Goal: Task Accomplishment & Management: Use online tool/utility

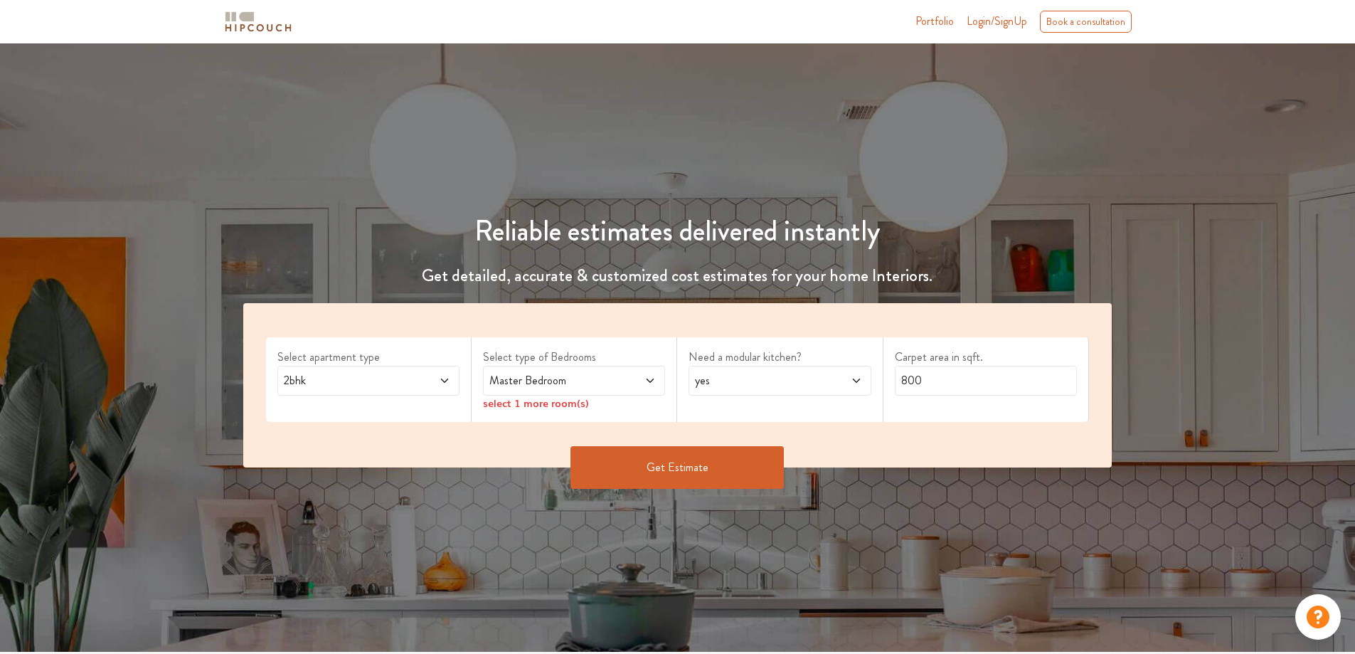
click at [649, 378] on icon at bounding box center [649, 380] width 11 height 11
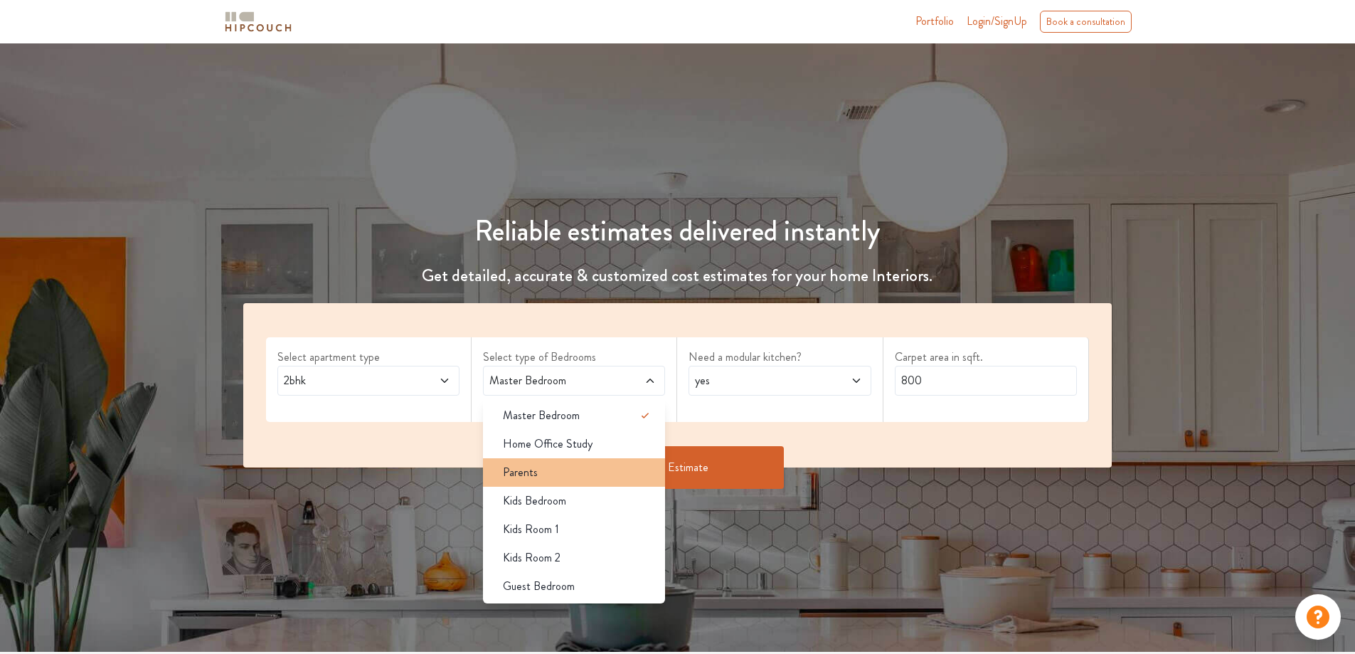
click at [577, 466] on div "Parents" at bounding box center [578, 472] width 174 height 17
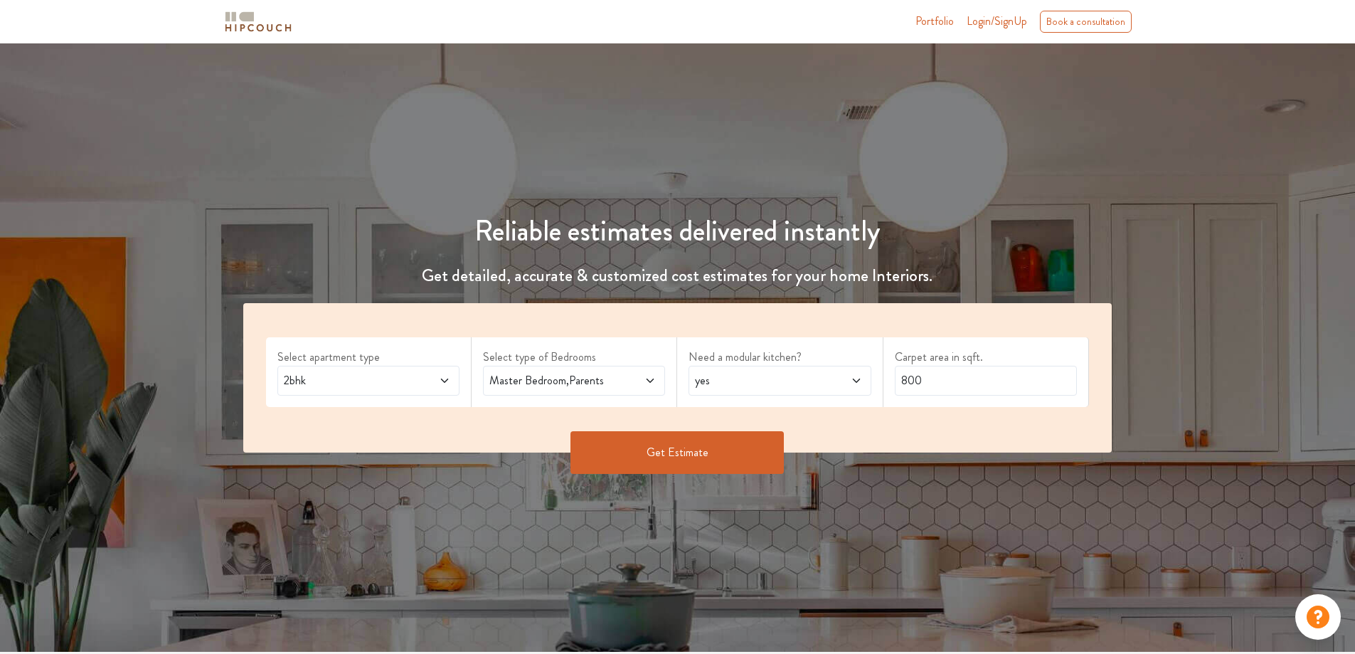
click at [691, 463] on button "Get Estimate" at bounding box center [676, 452] width 213 height 43
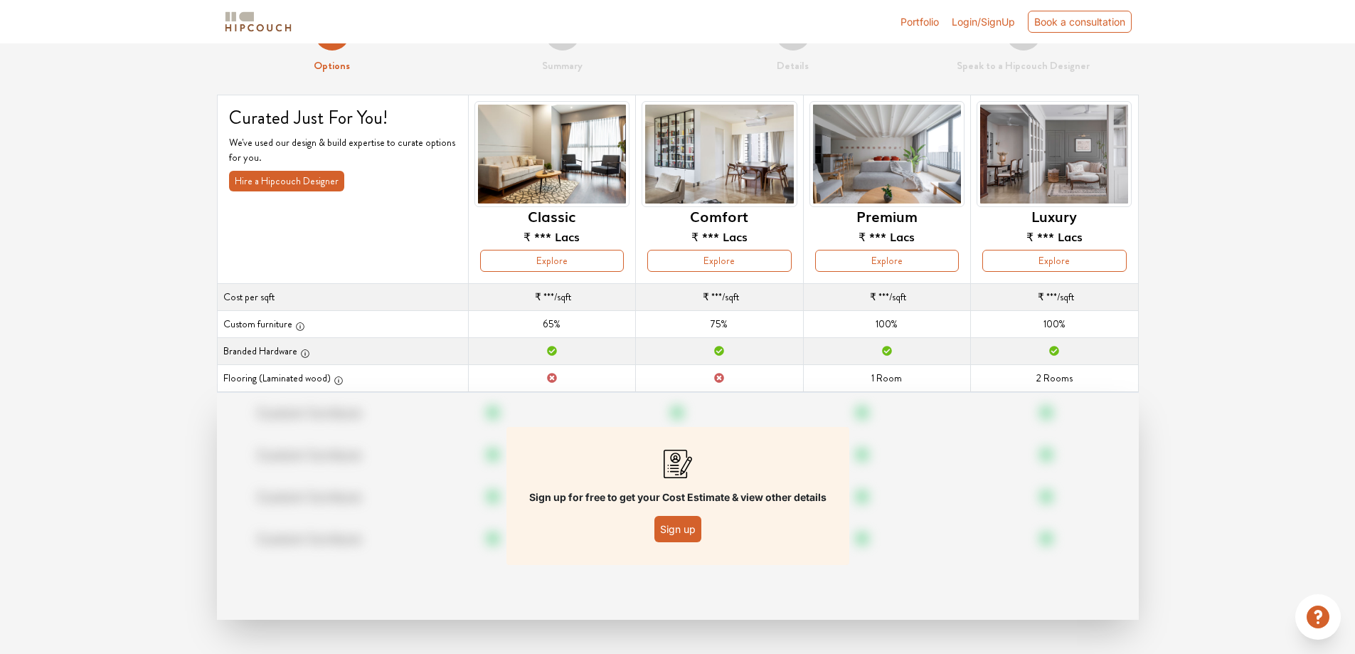
click at [679, 529] on button "Sign up" at bounding box center [677, 529] width 47 height 26
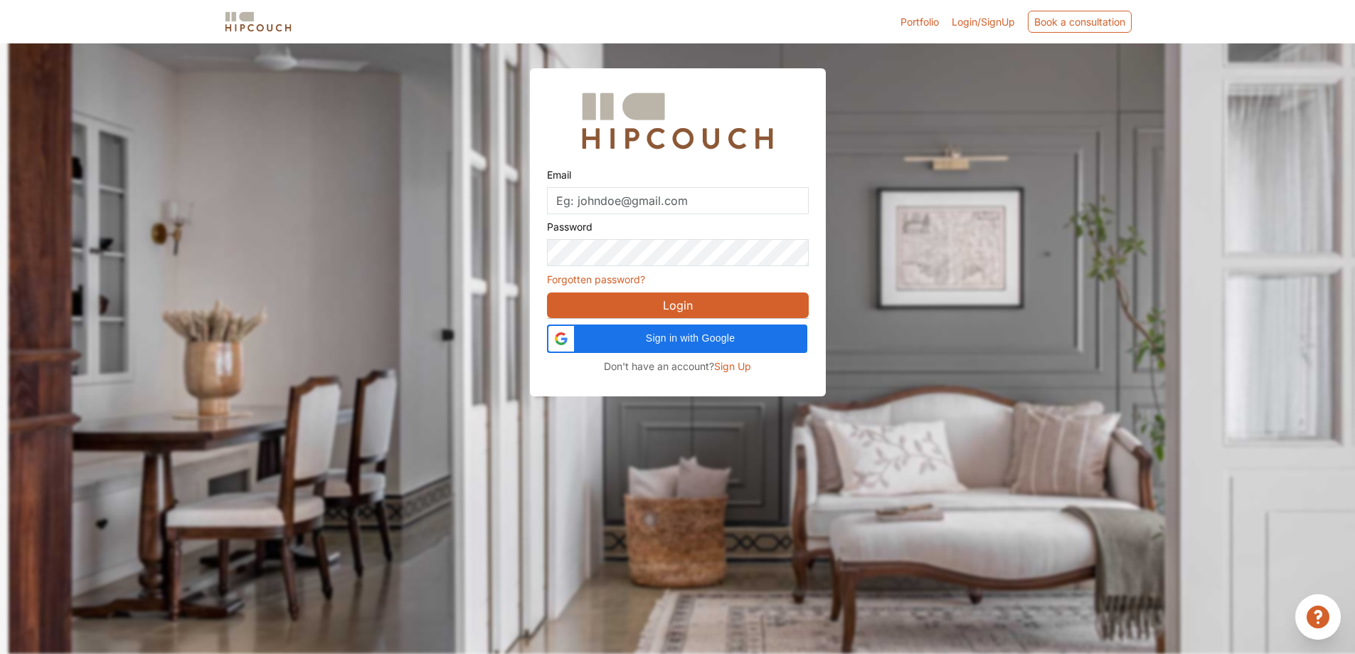
scroll to position [43, 0]
click at [711, 348] on div "Sign in with Google Sign in with Google. Opens in new tab" at bounding box center [676, 338] width 243 height 28
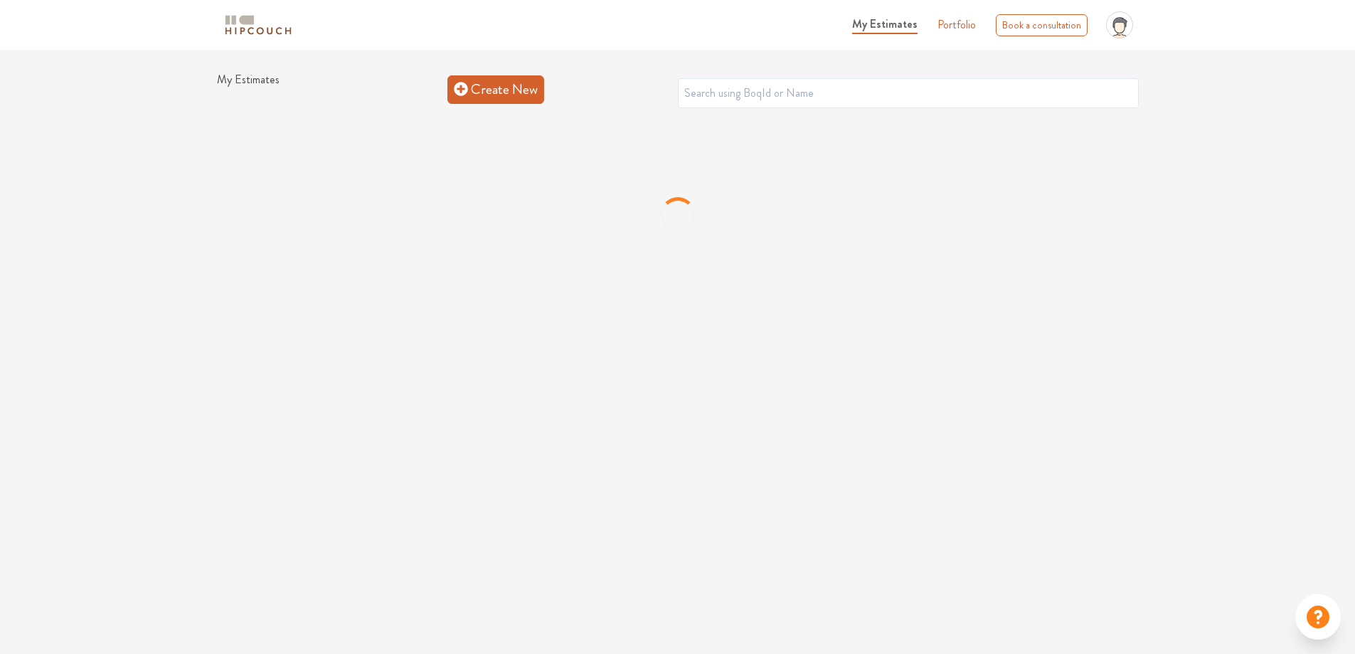
click at [484, 87] on link "Create New" at bounding box center [495, 89] width 97 height 28
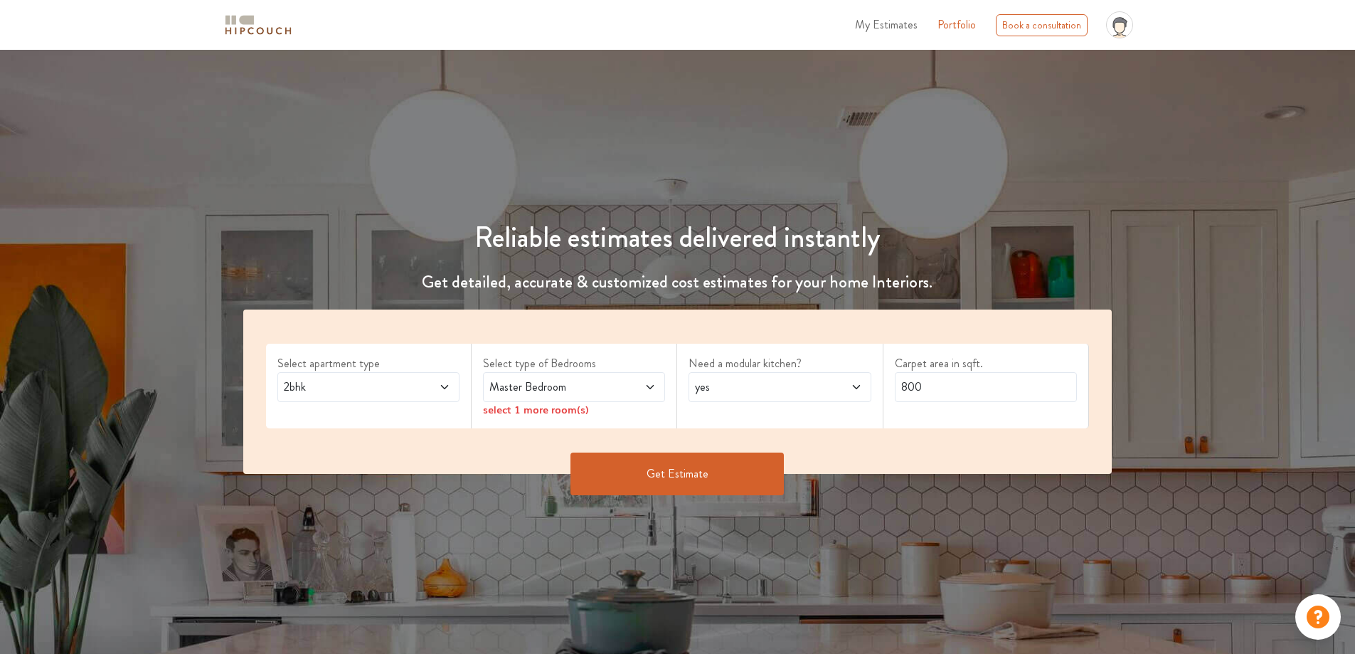
click at [625, 387] on span at bounding box center [635, 386] width 43 height 17
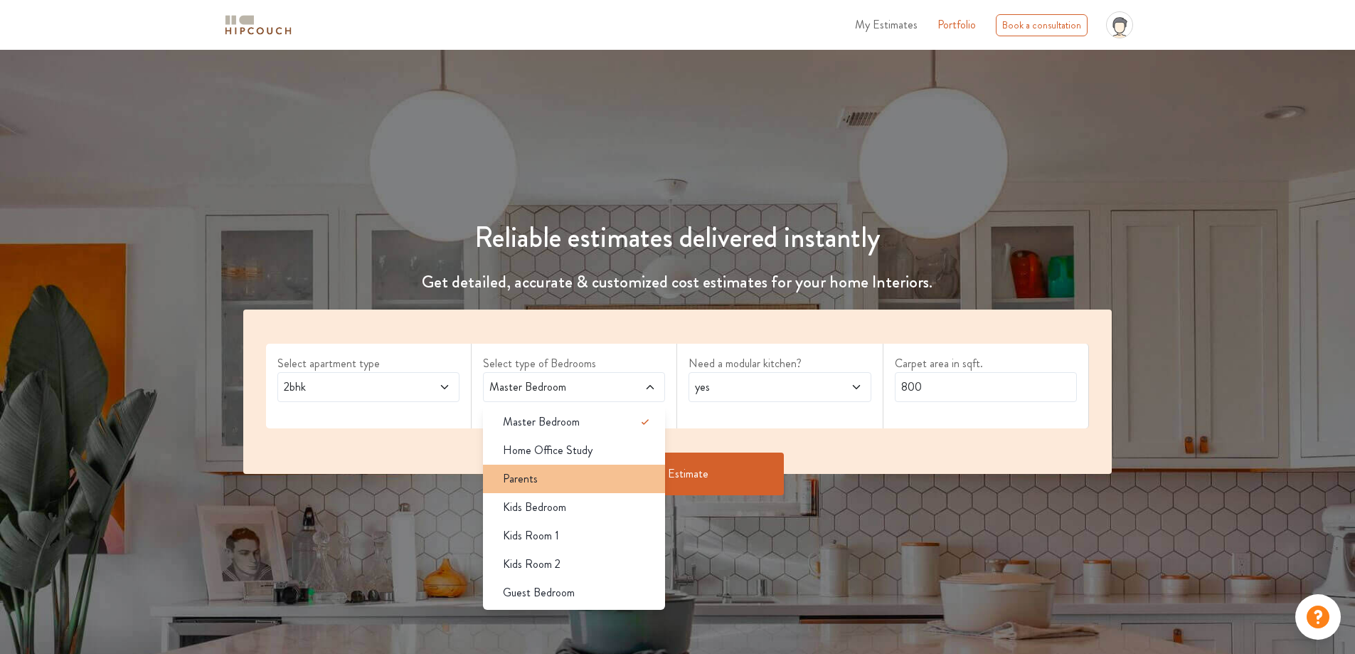
click at [539, 487] on li "Parents" at bounding box center [574, 478] width 182 height 28
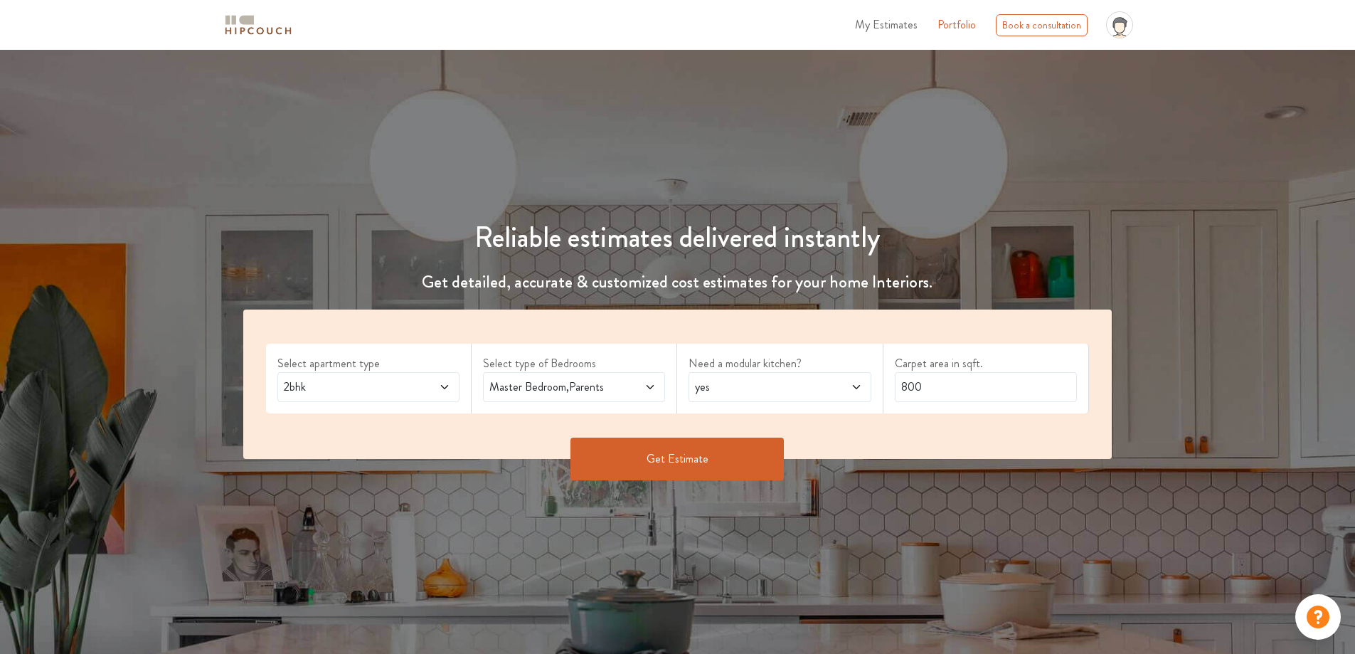
click at [703, 467] on button "Get Estimate" at bounding box center [676, 458] width 213 height 43
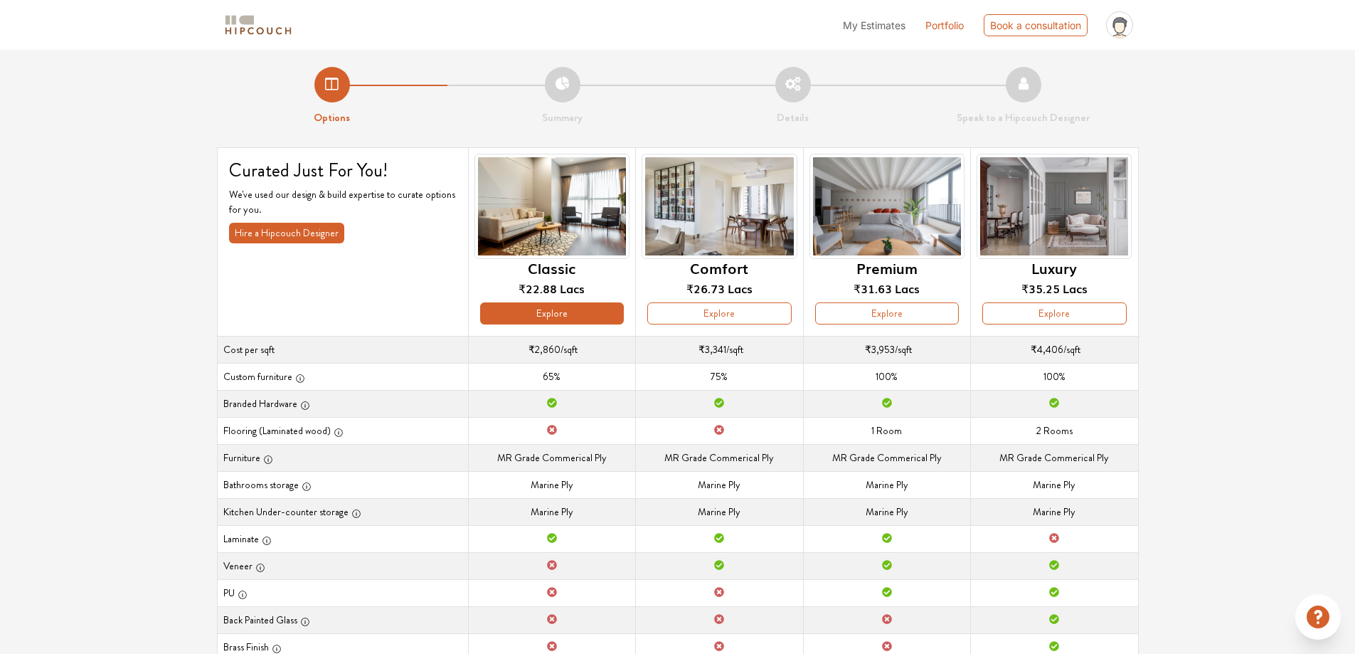
click at [554, 313] on button "Explore" at bounding box center [552, 313] width 144 height 22
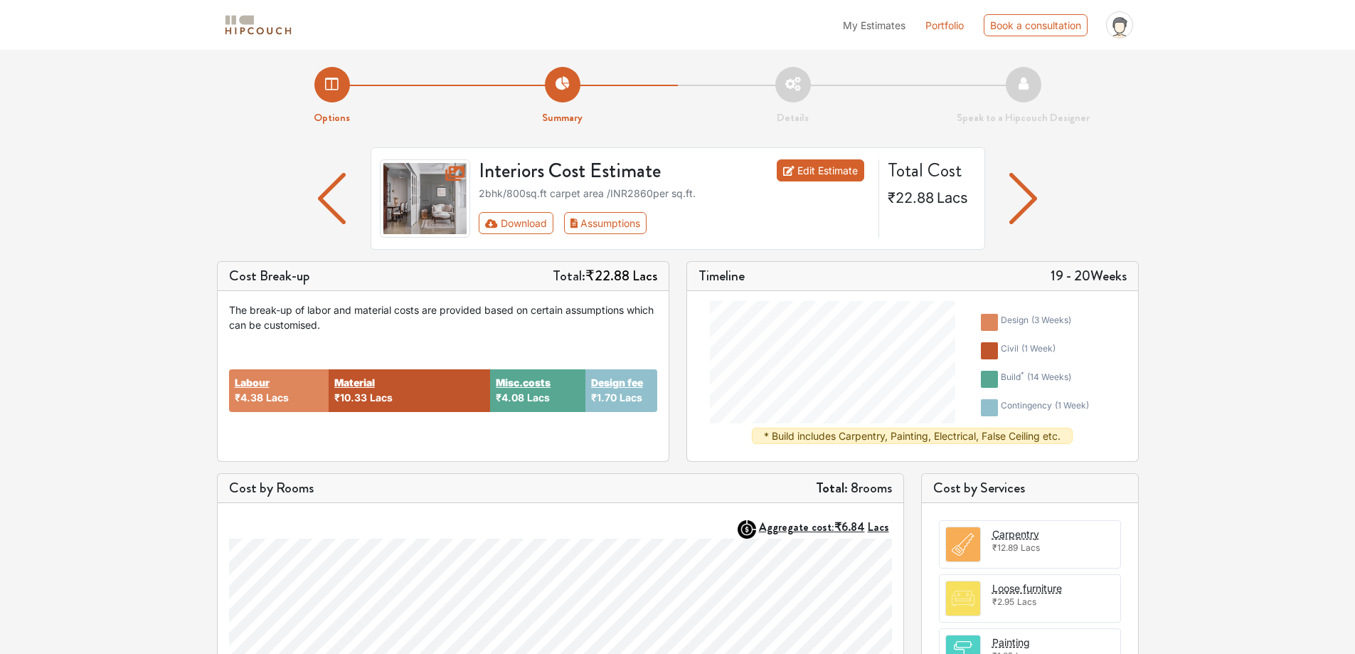
click at [812, 174] on link "Edit Estimate" at bounding box center [820, 170] width 87 height 22
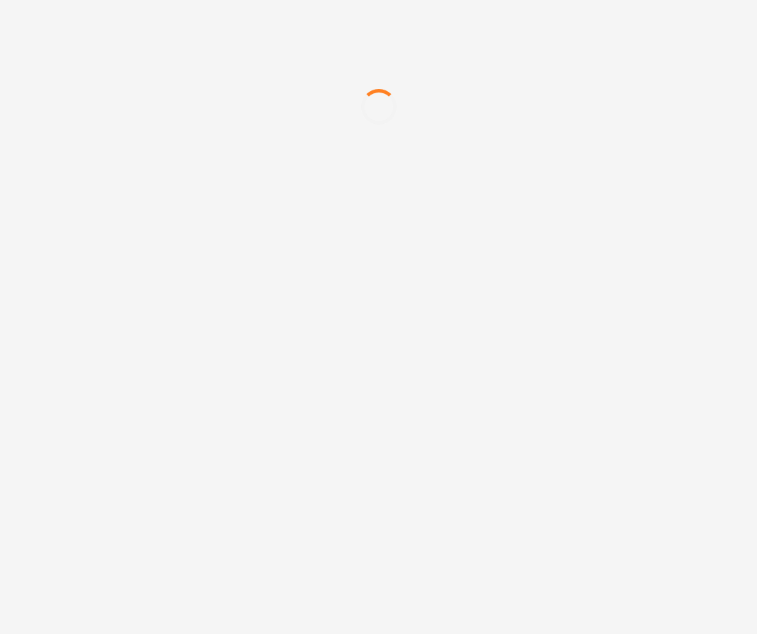
click at [334, 324] on div "My Estimates Portfolio Book a consultation profile pic Upload Boq Logout" at bounding box center [378, 317] width 757 height 634
click at [651, 255] on div "My Estimates Portfolio Book a consultation profile pic Upload Boq Logout" at bounding box center [378, 317] width 757 height 634
click at [124, 171] on div at bounding box center [378, 106] width 757 height 213
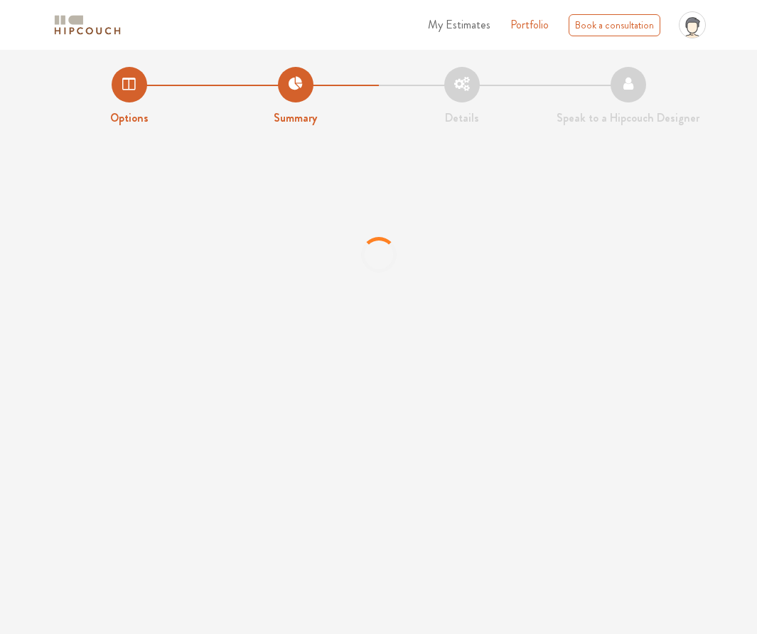
click at [297, 85] on li "Summary" at bounding box center [296, 97] width 166 height 60
